Goal: Information Seeking & Learning: Understand process/instructions

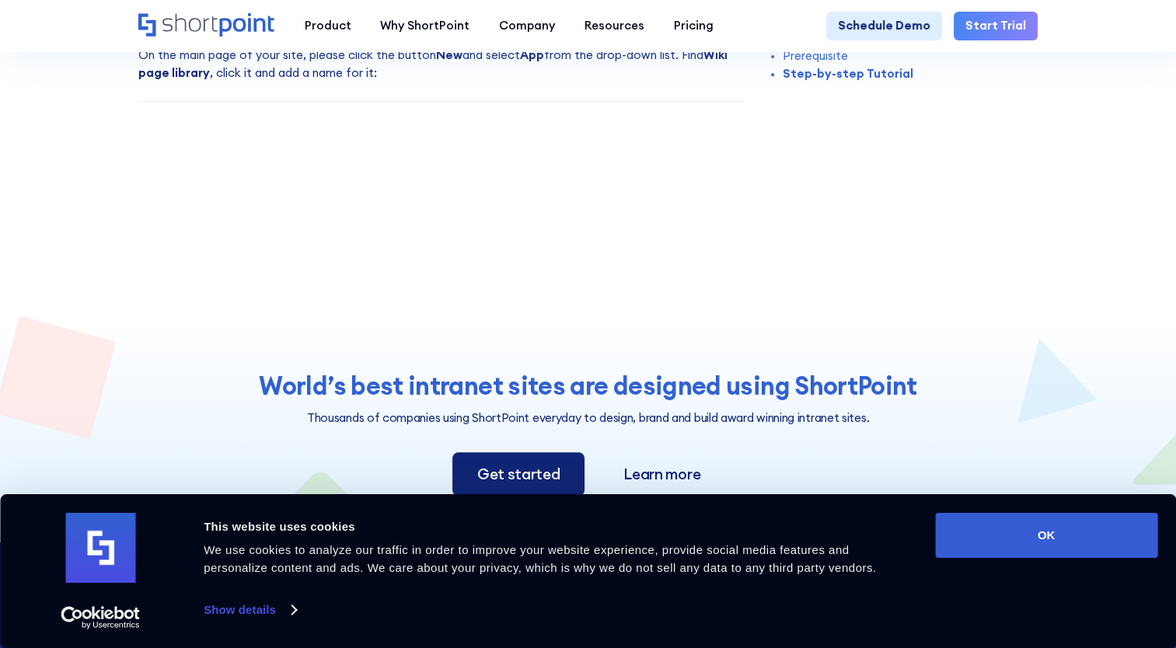
scroll to position [467, 0]
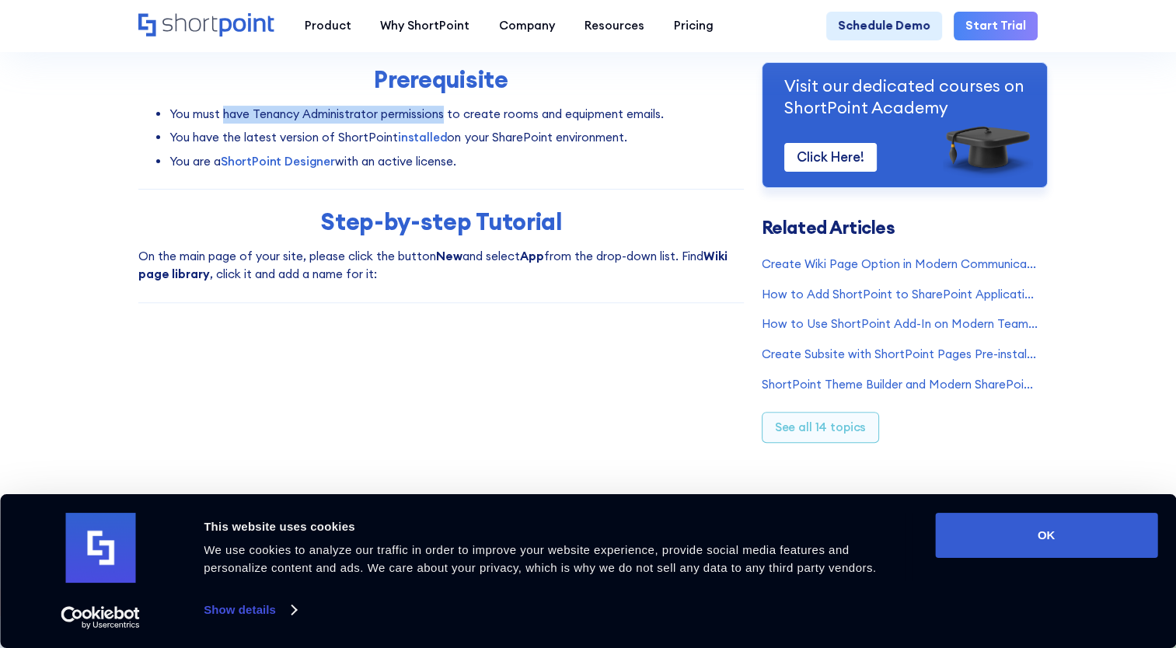
drag, startPoint x: 218, startPoint y: 117, endPoint x: 450, endPoint y: 124, distance: 231.8
click at [449, 123] on li "You must have Tenancy Administrator permissions to create rooms and equipment e…" at bounding box center [457, 115] width 575 height 18
drag, startPoint x: 450, startPoint y: 124, endPoint x: 523, endPoint y: 122, distance: 72.3
click at [521, 117] on li "You must have Tenancy Administrator permissions to create rooms and equipment e…" at bounding box center [457, 115] width 575 height 18
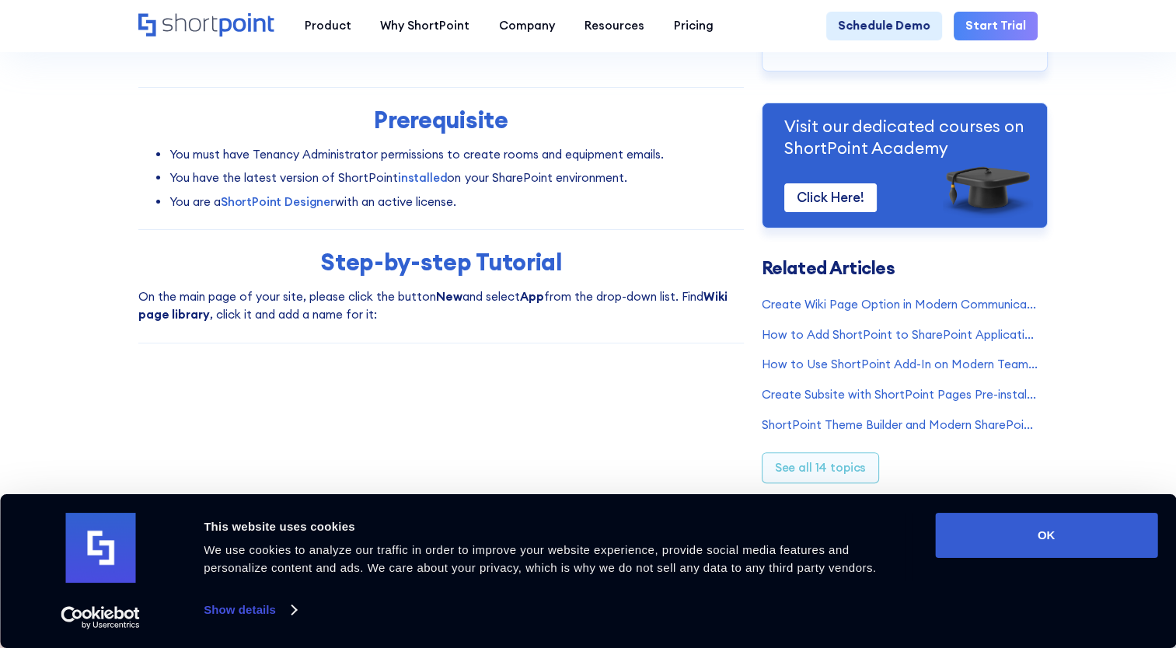
scroll to position [389, 0]
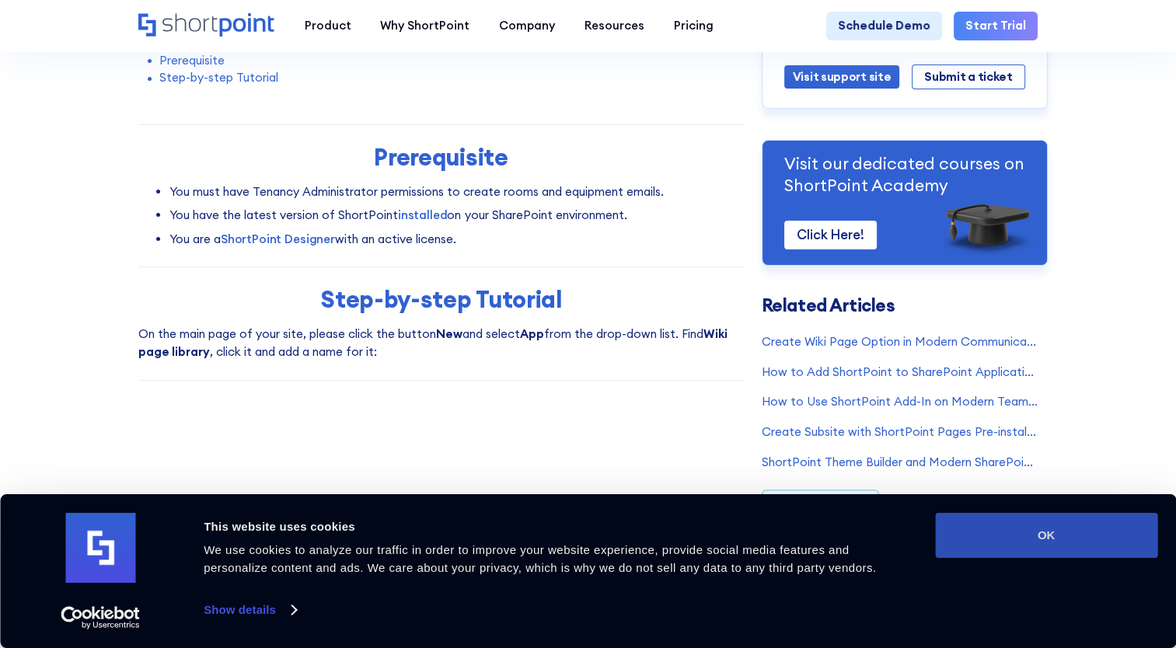
click at [1043, 533] on button "OK" at bounding box center [1046, 535] width 222 height 45
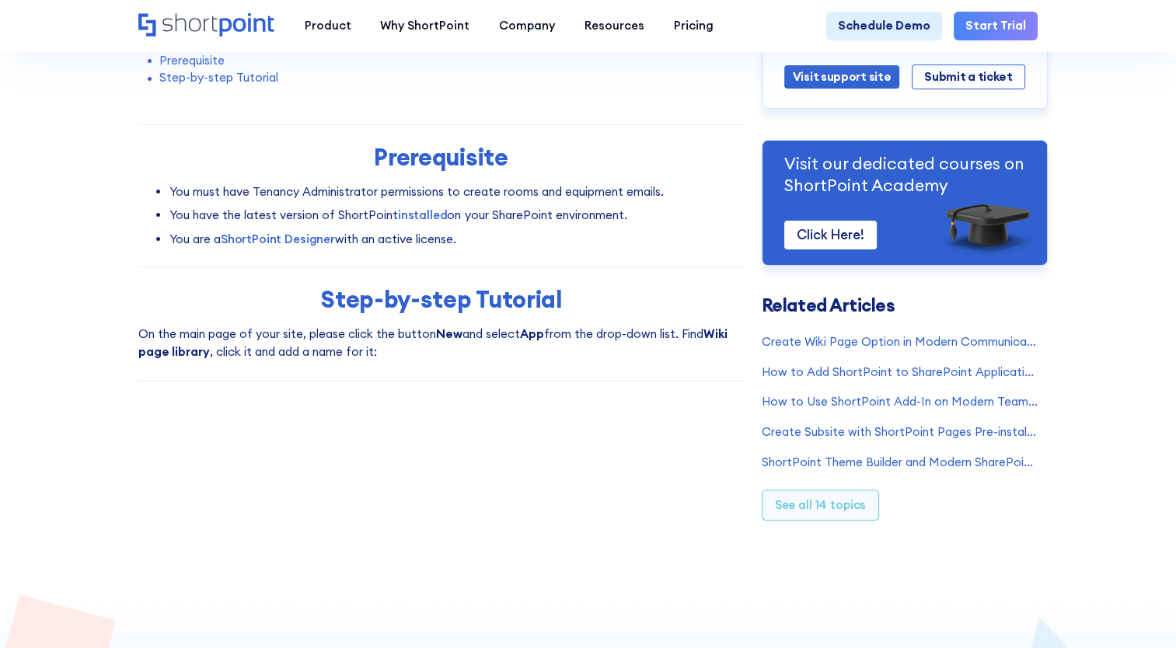
scroll to position [0, 0]
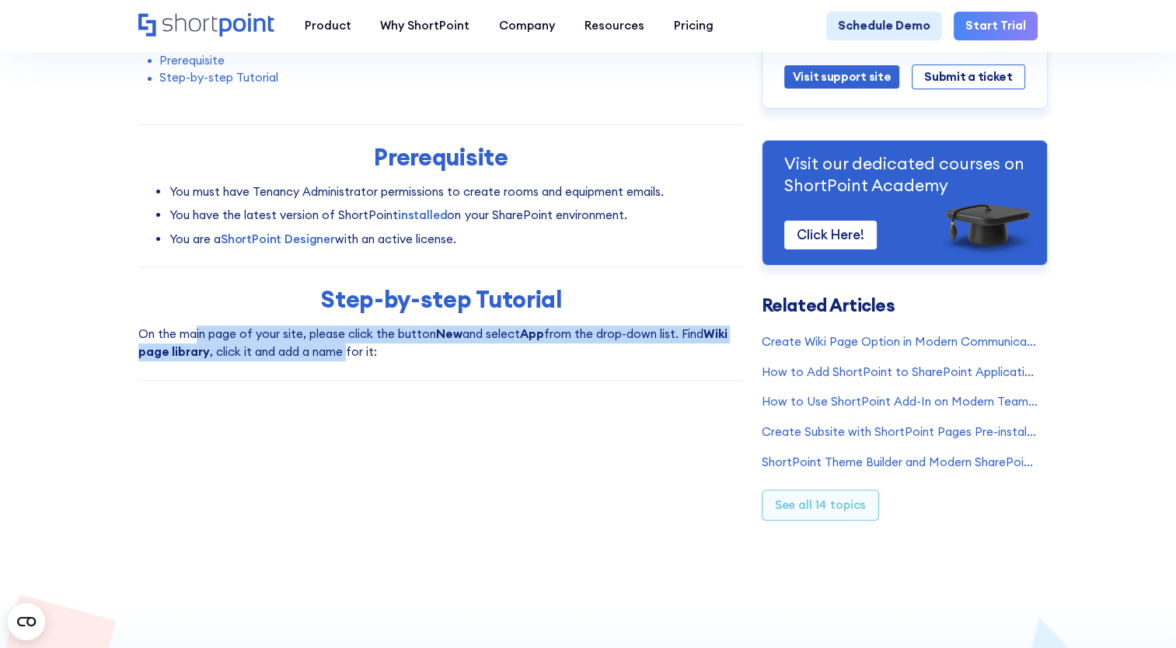
drag, startPoint x: 299, startPoint y: 344, endPoint x: 344, endPoint y: 351, distance: 46.5
click at [344, 351] on p "On the main page of your site, please click the button New and select App from …" at bounding box center [441, 343] width 606 height 35
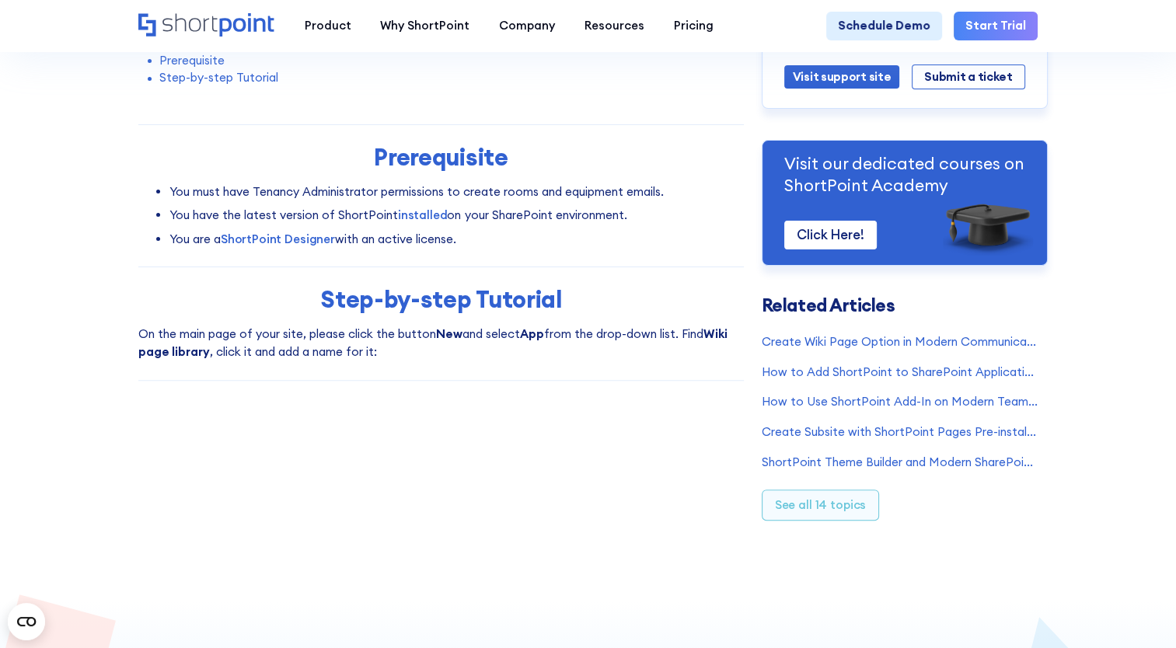
drag, startPoint x: 344, startPoint y: 351, endPoint x: 460, endPoint y: 367, distance: 116.9
click at [460, 367] on div "How to Display Office 365 Room Calendar View in SharePoint Modified on: [DATE] …" at bounding box center [441, 64] width 606 height 670
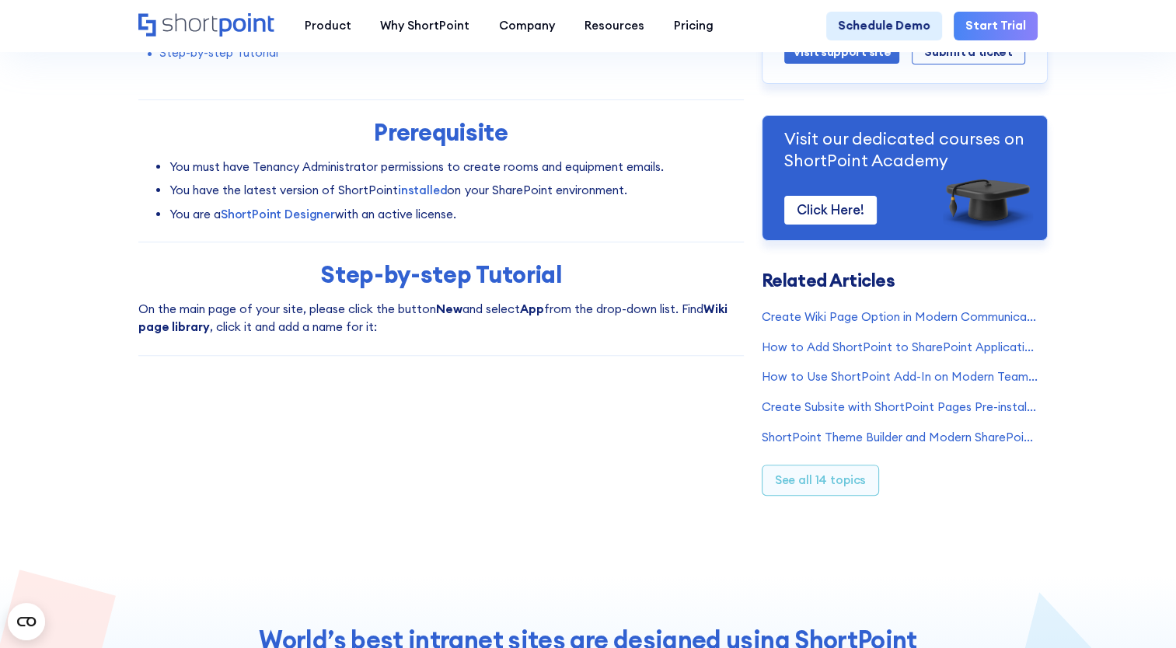
scroll to position [311, 0]
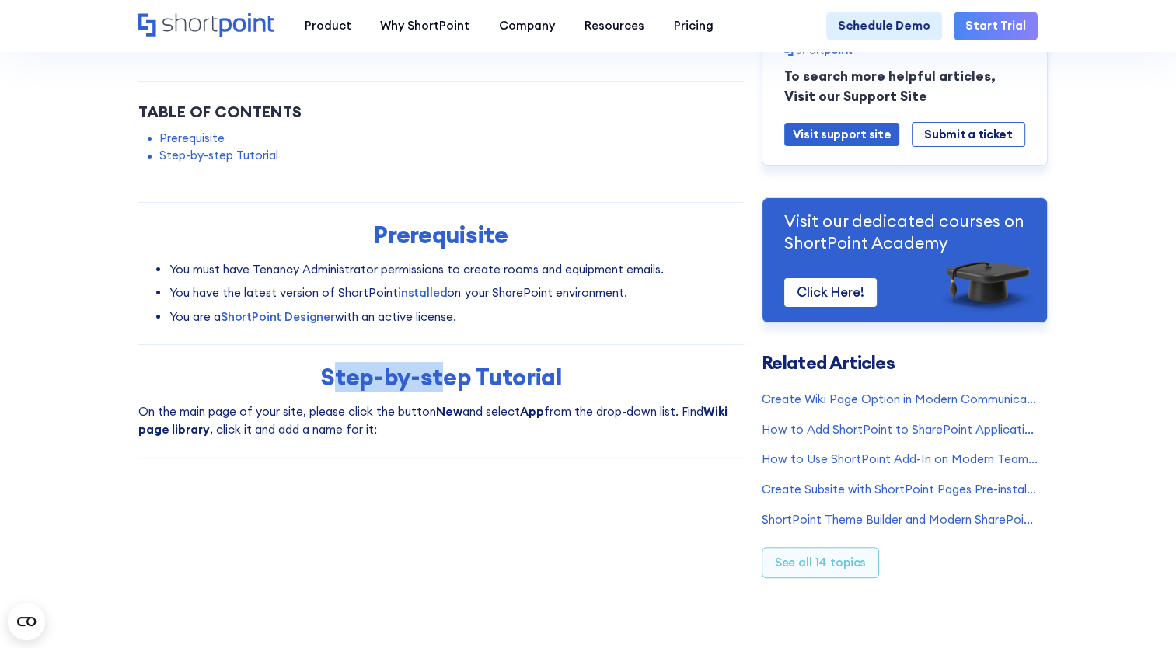
drag, startPoint x: 330, startPoint y: 384, endPoint x: 470, endPoint y: 390, distance: 140.1
click at [467, 390] on h2 "Step-by-step Tutorial" at bounding box center [440, 377] width 583 height 27
click at [475, 390] on h2 "Step-by-step Tutorial" at bounding box center [440, 377] width 583 height 27
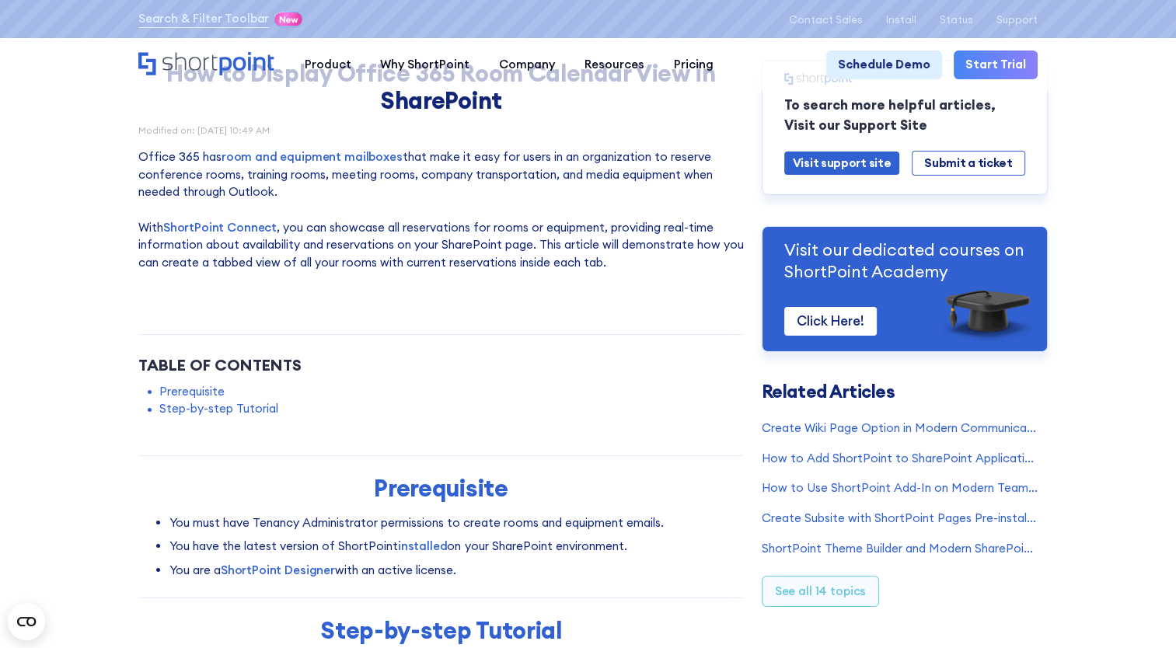
scroll to position [0, 0]
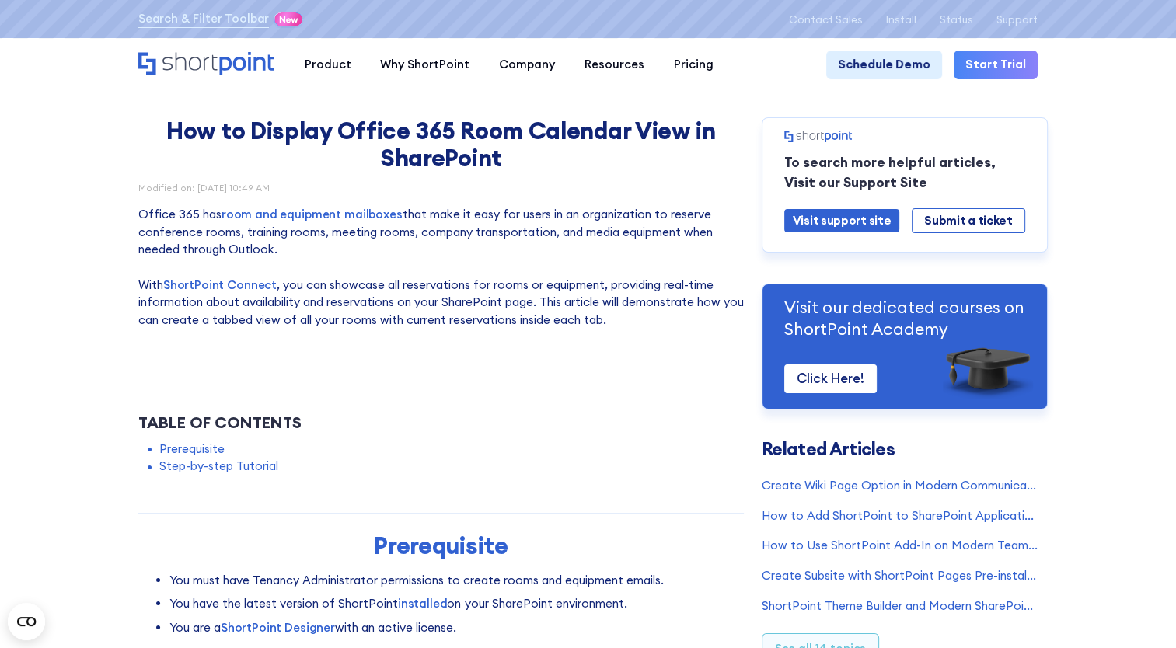
click at [196, 454] on link "Prerequisite" at bounding box center [191, 450] width 65 height 18
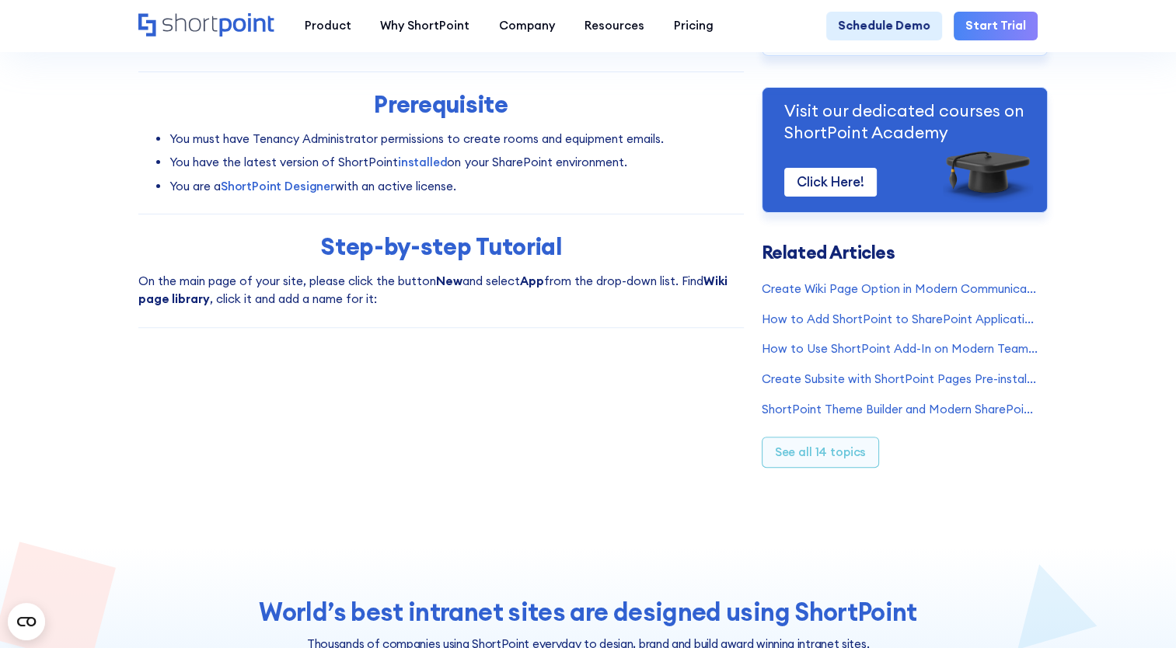
scroll to position [443, 0]
